Goal: Check status: Check status

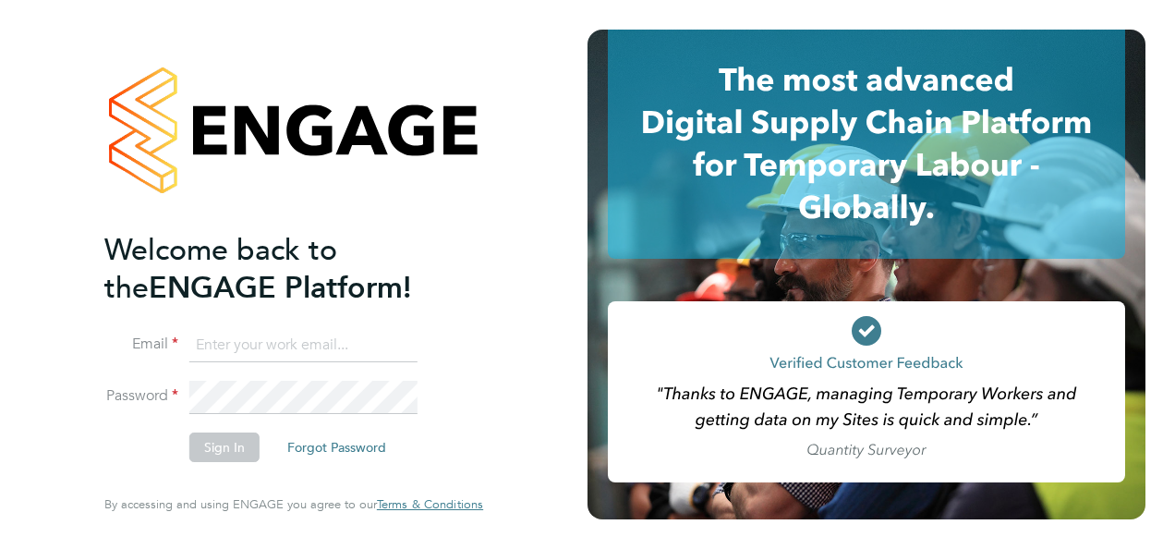
type input "[EMAIL_ADDRESS][DOMAIN_NAME]"
click at [229, 444] on button "Sign In" at bounding box center [224, 447] width 70 height 30
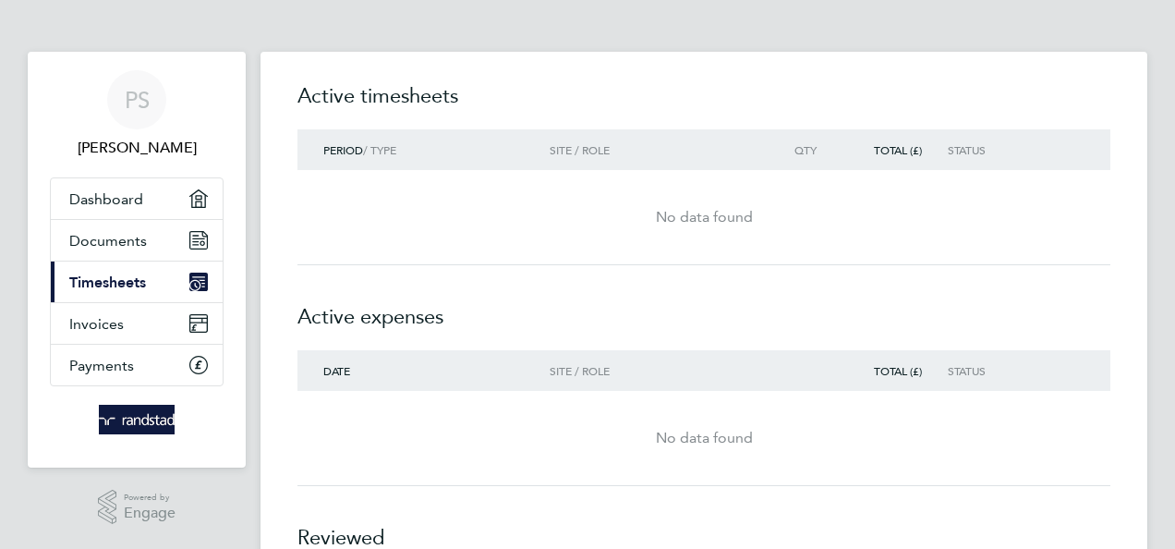
drag, startPoint x: 800, startPoint y: 177, endPoint x: 1003, endPoint y: 43, distance: 242.7
